Goal: Complete application form

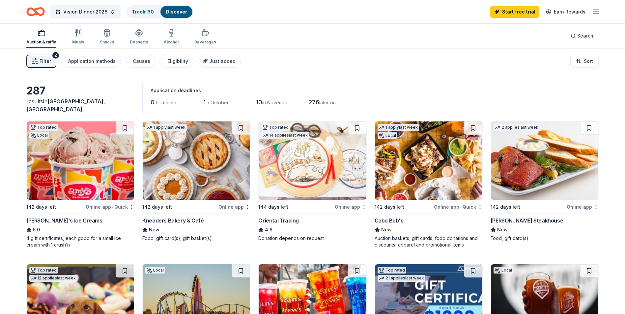
scroll to position [248, 0]
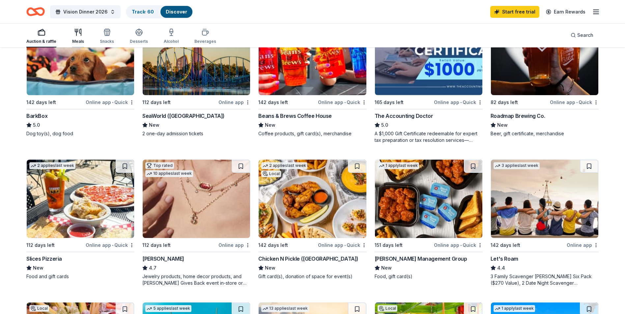
click at [77, 39] on div "Meals" at bounding box center [78, 41] width 12 height 5
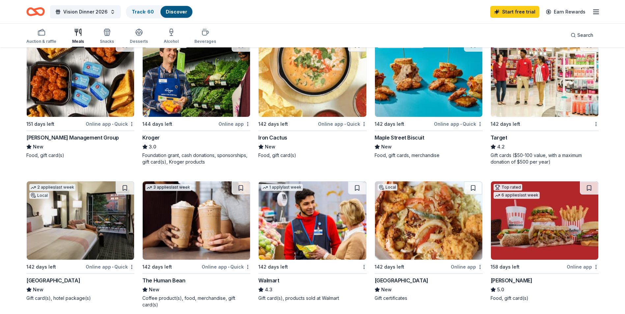
scroll to position [395, 0]
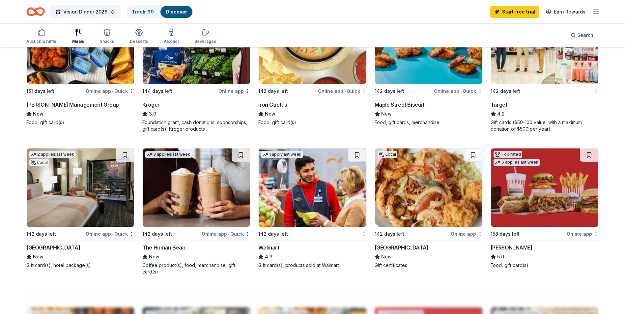
click at [56, 248] on div "Hotel Valencia Riverwalk" at bounding box center [53, 248] width 54 height 8
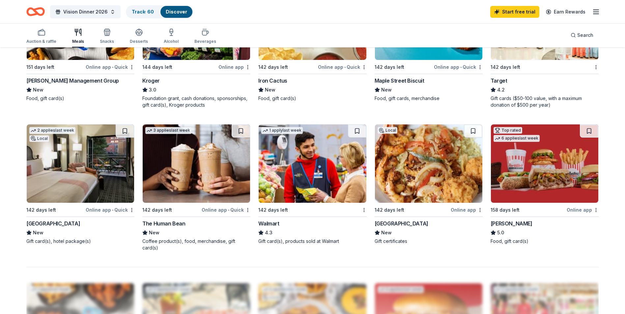
scroll to position [406, 0]
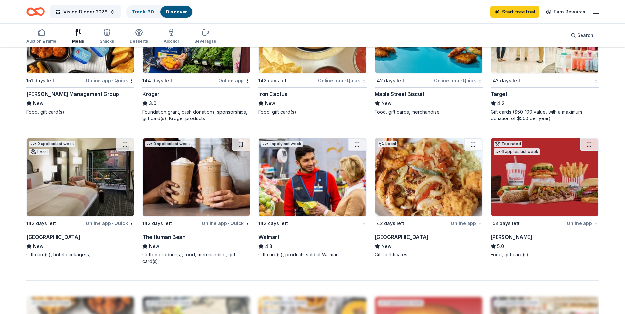
click at [497, 96] on div "Target" at bounding box center [499, 94] width 17 height 8
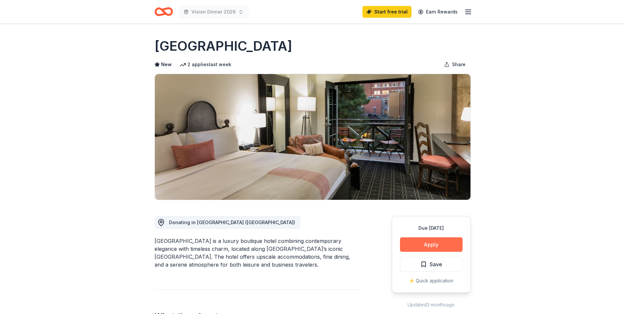
click at [444, 246] on button "Apply" at bounding box center [431, 245] width 63 height 15
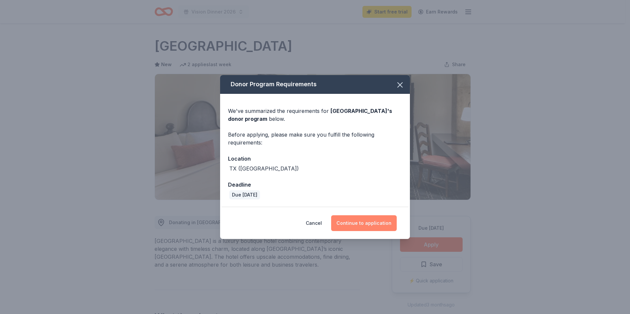
click at [365, 223] on button "Continue to application" at bounding box center [364, 224] width 66 height 16
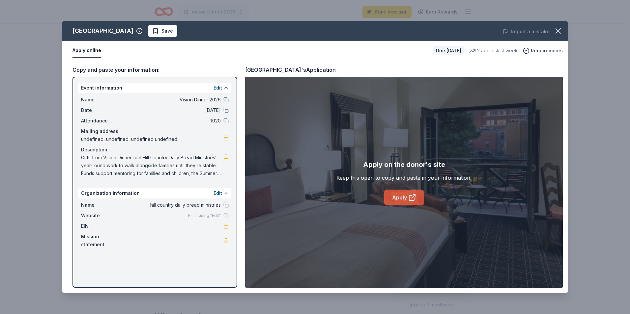
click at [406, 199] on link "Apply" at bounding box center [404, 198] width 40 height 16
click at [561, 34] on icon "button" at bounding box center [558, 30] width 9 height 9
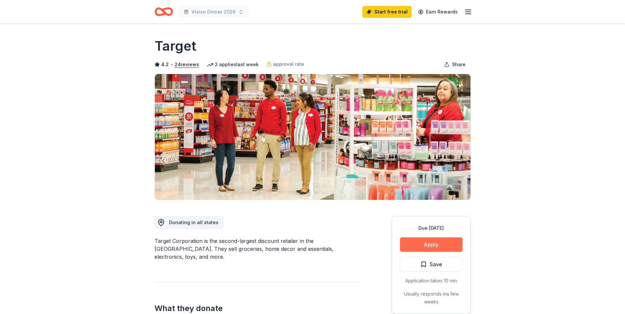
click at [432, 241] on button "Apply" at bounding box center [431, 245] width 63 height 15
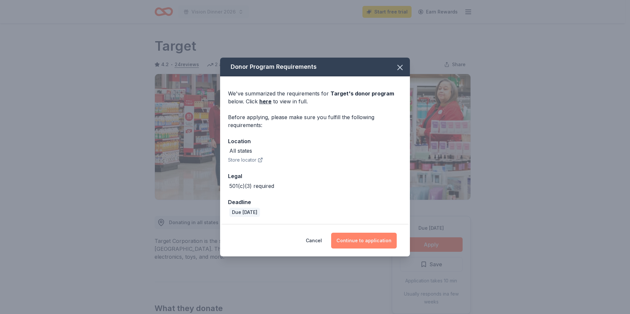
click at [360, 241] on button "Continue to application" at bounding box center [364, 241] width 66 height 16
